Goal: Task Accomplishment & Management: Use online tool/utility

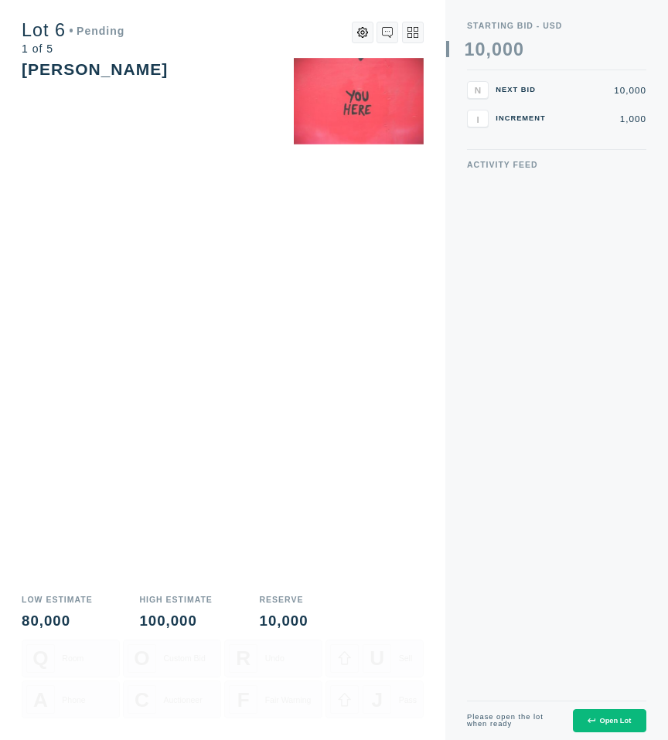
click at [606, 725] on button "Open Lot" at bounding box center [608, 721] width 73 height 24
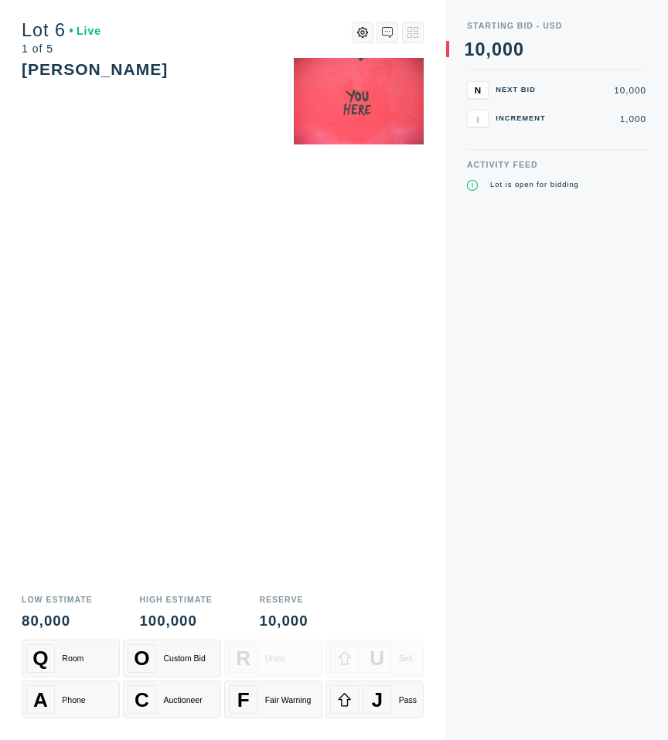
click at [597, 719] on div "Activity Feed Lot is open for bidding" at bounding box center [556, 450] width 179 height 579
click at [362, 698] on div "J" at bounding box center [376, 699] width 29 height 29
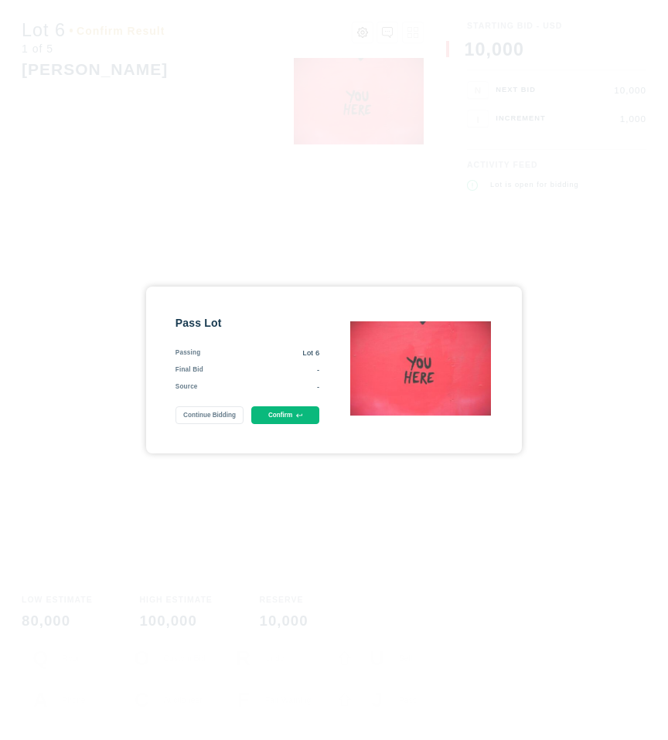
click at [274, 415] on button "Confirm" at bounding box center [285, 415] width 69 height 18
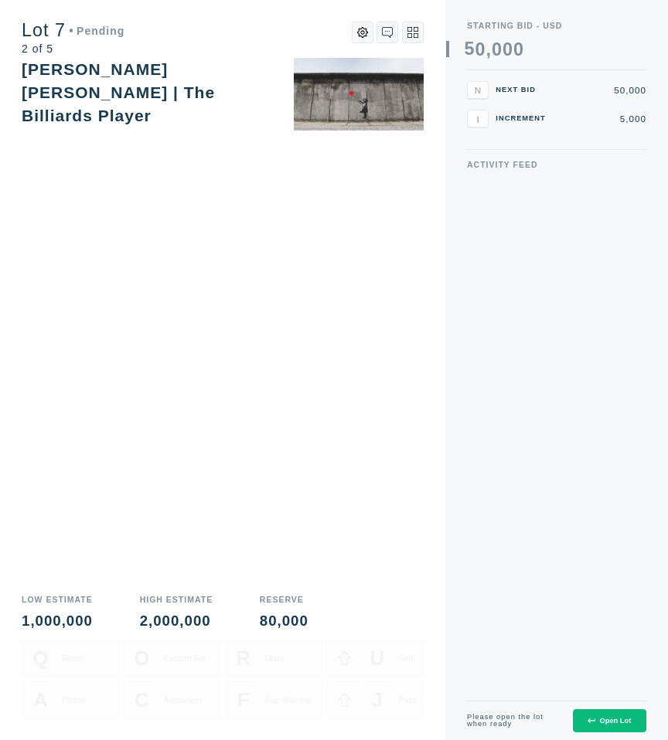
click at [610, 717] on div "Open Lot" at bounding box center [608, 721] width 43 height 8
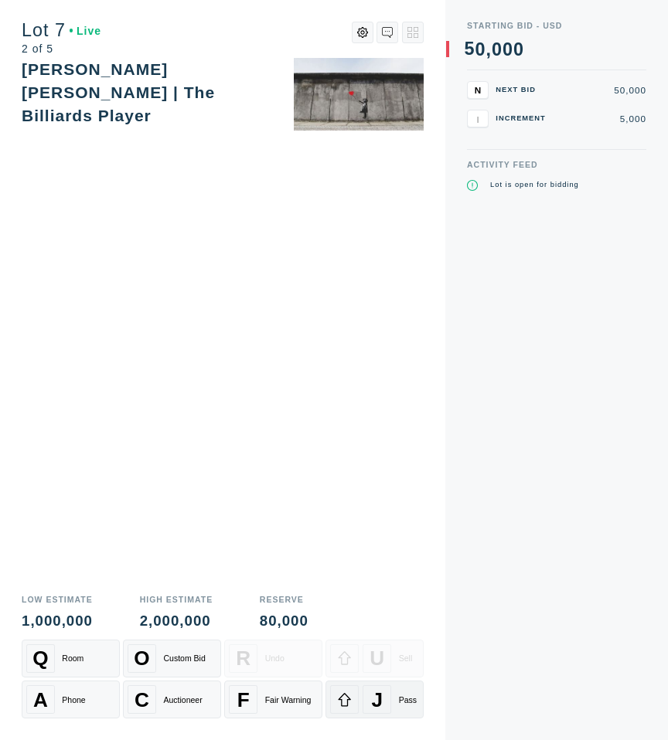
click at [344, 699] on icon at bounding box center [344, 699] width 15 height 15
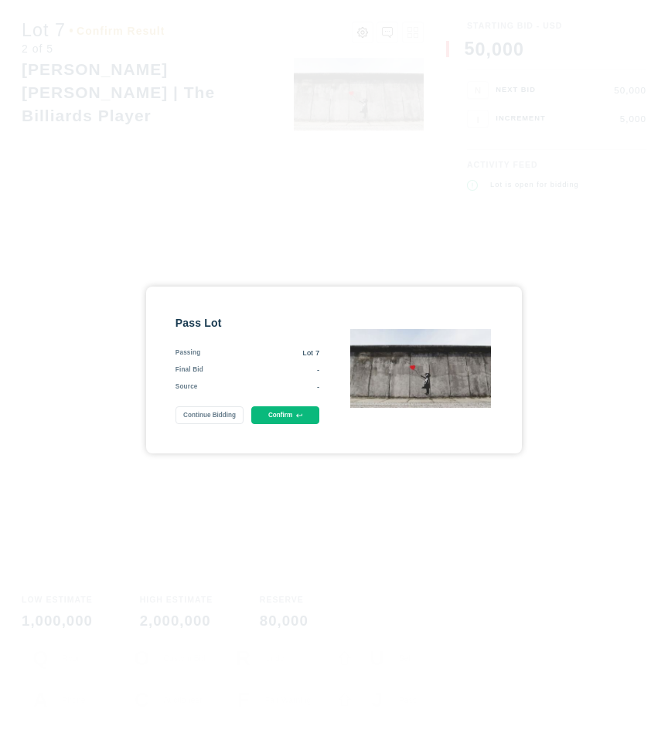
click at [290, 415] on button "Confirm" at bounding box center [285, 415] width 69 height 18
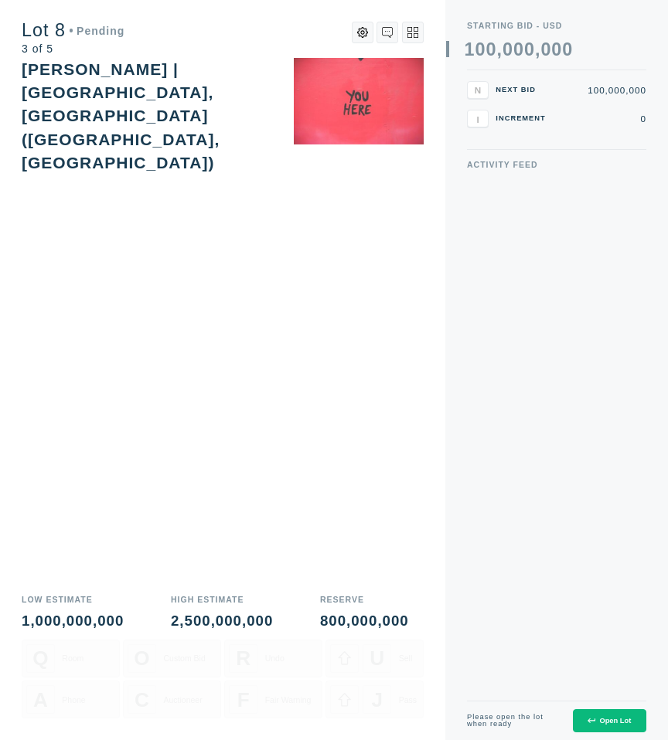
click at [602, 725] on div "Open Lot" at bounding box center [608, 721] width 43 height 8
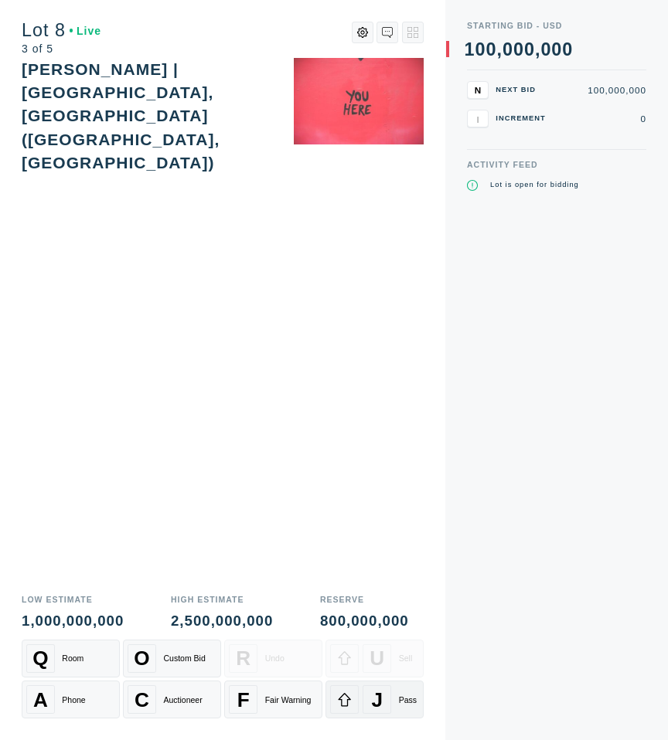
click at [361, 698] on div "J Pass" at bounding box center [374, 699] width 89 height 29
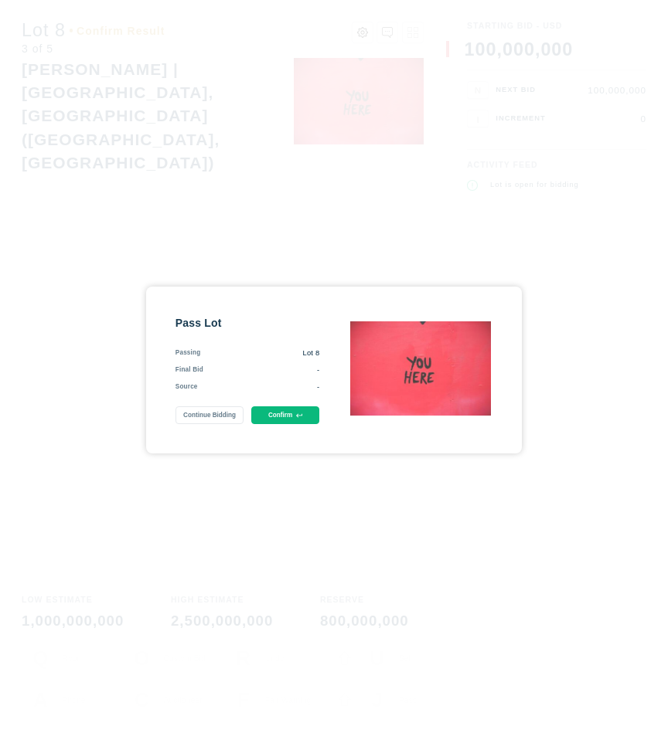
click at [275, 419] on button "Confirm" at bounding box center [285, 415] width 69 height 18
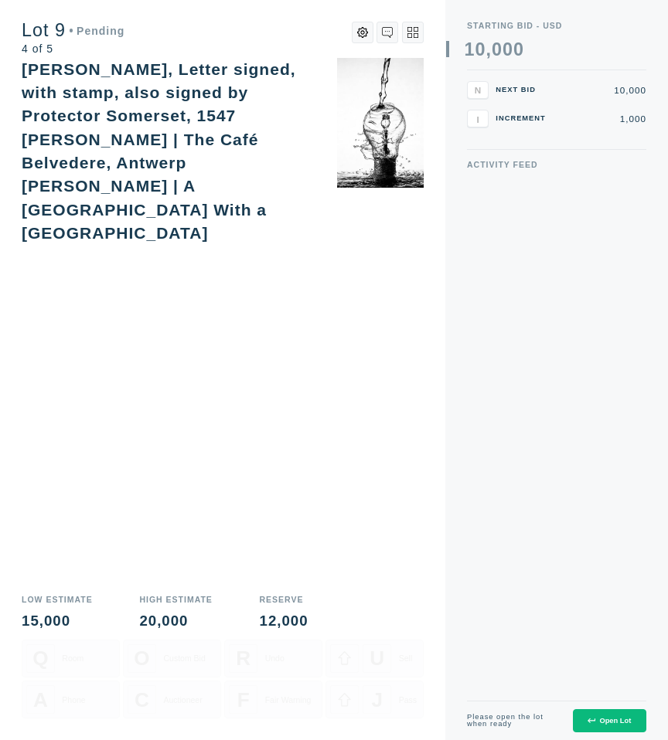
click at [591, 712] on button "Open Lot" at bounding box center [608, 721] width 73 height 24
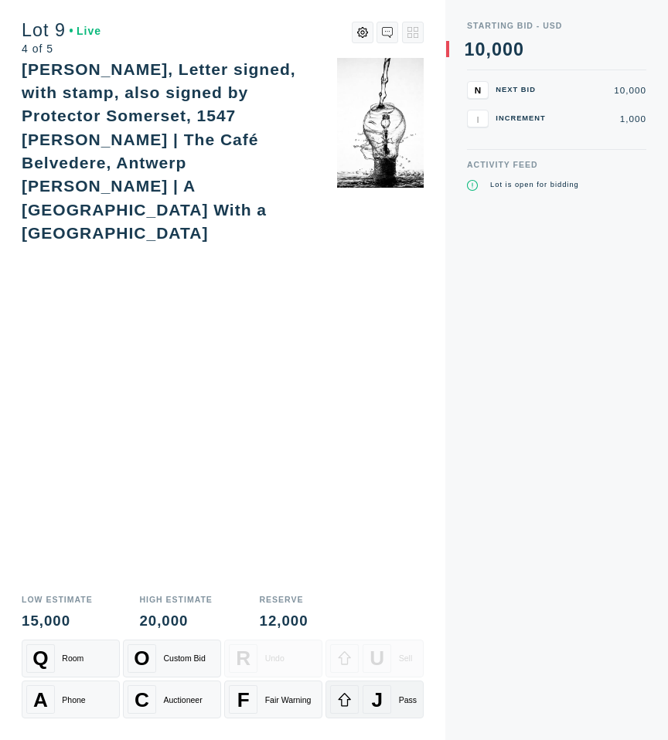
click at [328, 691] on button "J Pass" at bounding box center [374, 700] width 98 height 38
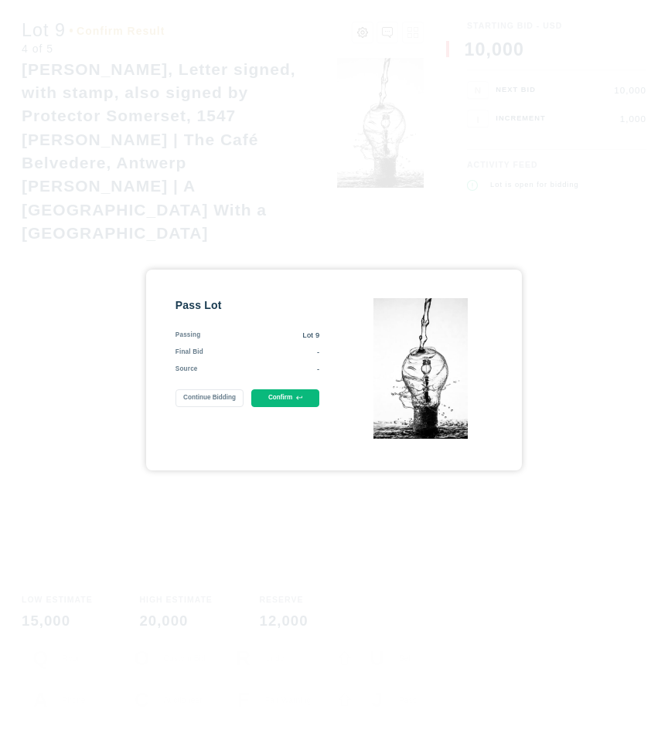
click at [278, 393] on button "Confirm" at bounding box center [285, 398] width 69 height 18
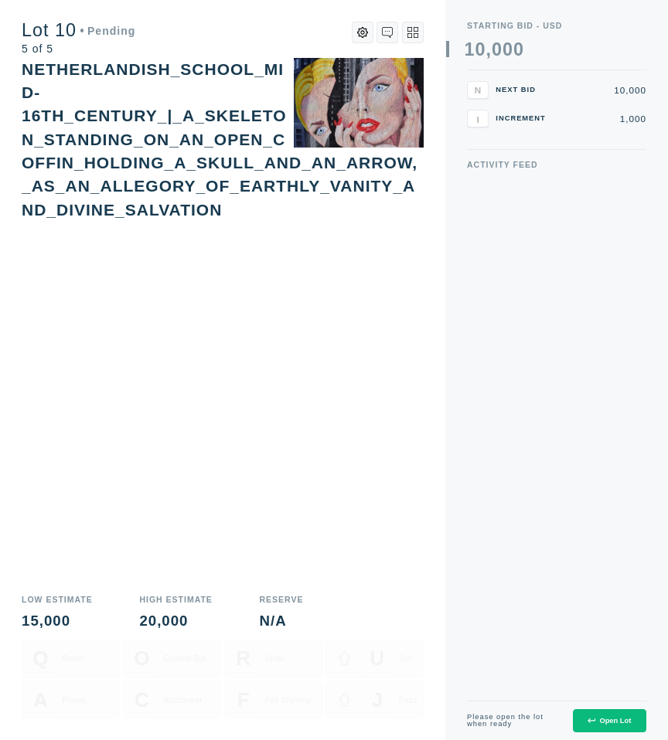
click at [606, 711] on button "Open Lot" at bounding box center [608, 721] width 73 height 24
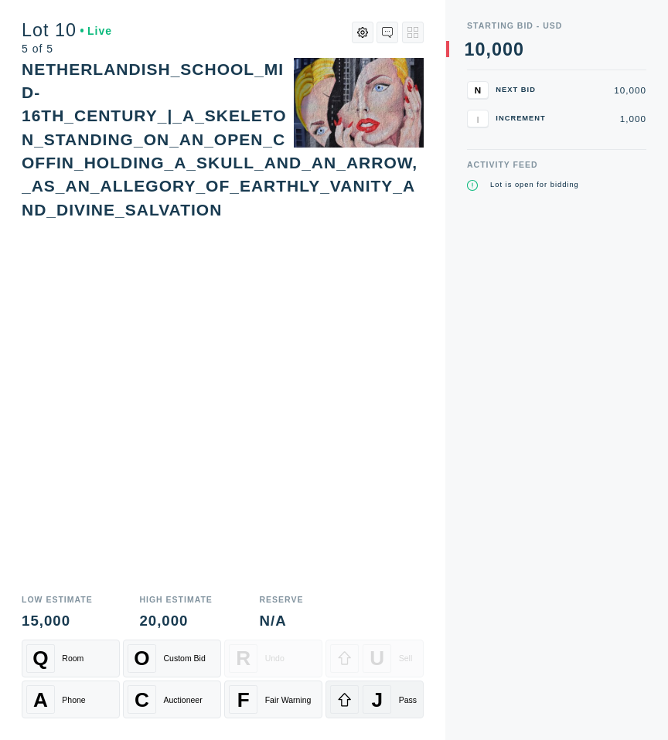
click at [360, 709] on div "J Pass" at bounding box center [374, 699] width 89 height 29
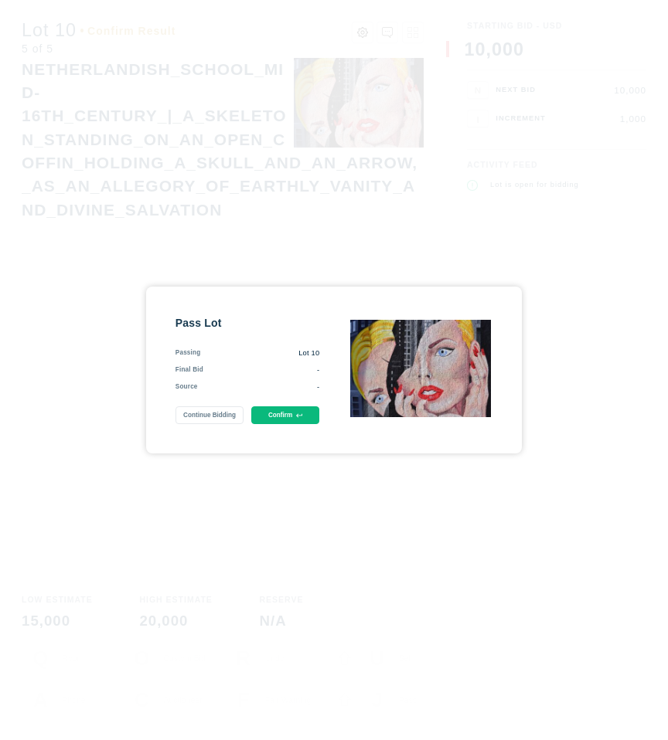
click at [280, 410] on button "Confirm" at bounding box center [285, 415] width 69 height 18
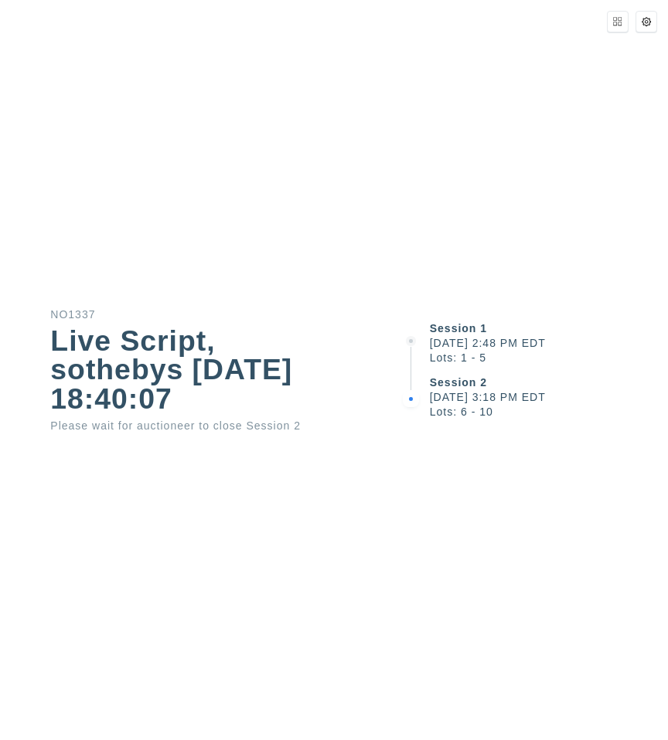
click at [427, 467] on div "Session 1 [DATE] 2:48 PM EDT Lots: 1 - 5 Session 2 [DATE] 3:18 PM EDT Lots: 6 -…" at bounding box center [533, 370] width 267 height 740
